Goal: Task Accomplishment & Management: Manage account settings

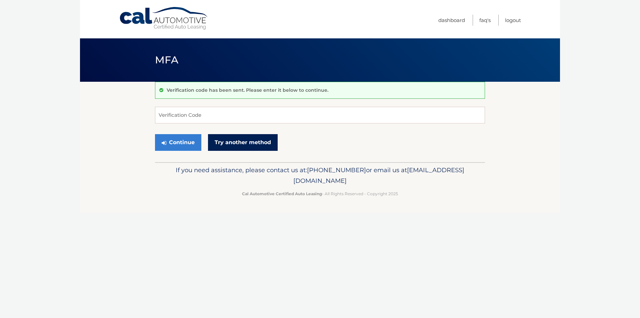
click at [229, 140] on link "Try another method" at bounding box center [243, 142] width 70 height 17
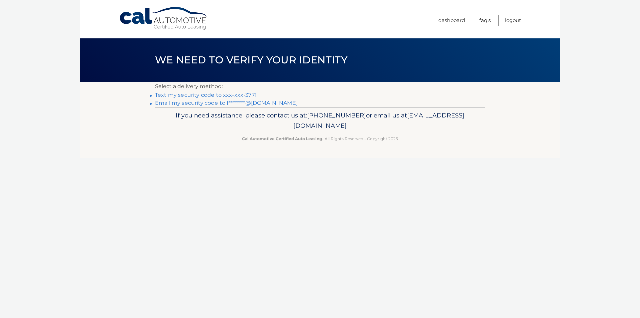
click at [204, 102] on link "Email my security code to f********@gmail.com" at bounding box center [226, 103] width 143 height 6
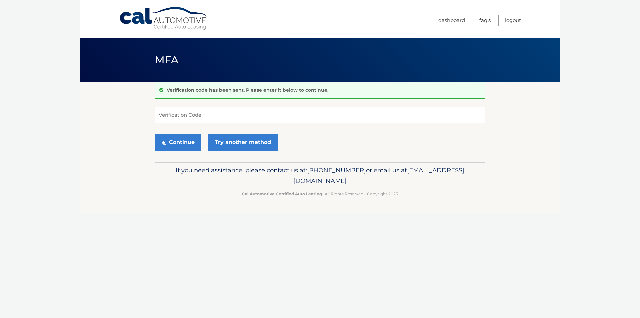
paste input "150309"
type input "150309"
click at [188, 146] on button "Continue" at bounding box center [178, 142] width 46 height 17
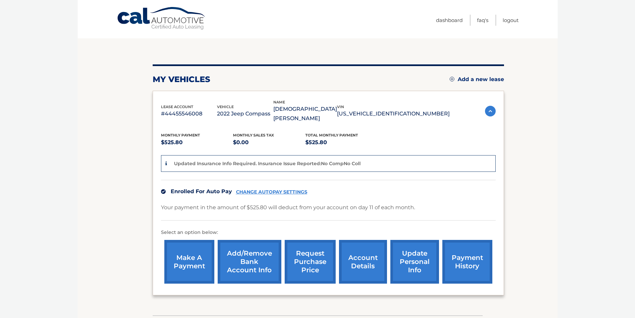
scroll to position [86, 0]
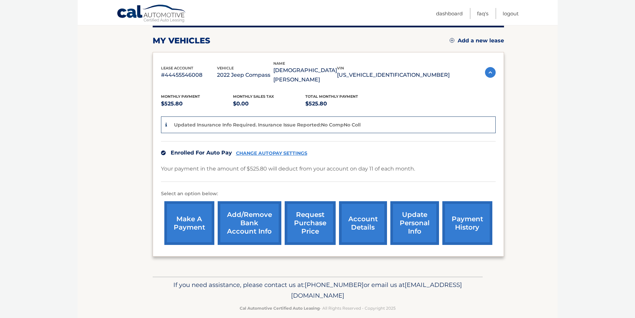
click at [180, 217] on link "make a payment" at bounding box center [189, 223] width 50 height 44
